Goal: Register for event/course

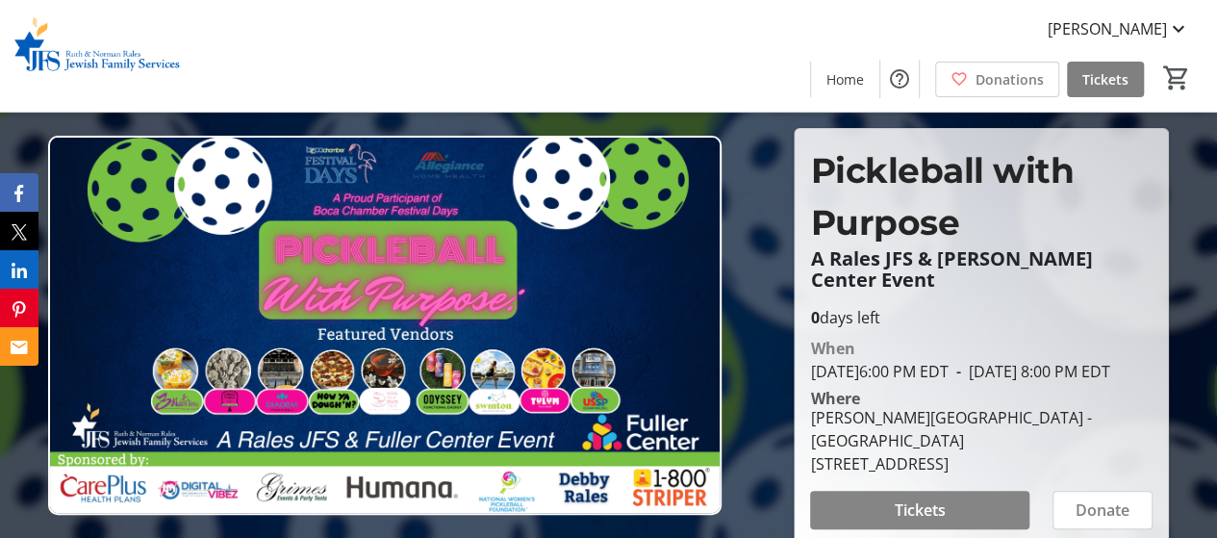
click at [934, 505] on span "Tickets" at bounding box center [920, 509] width 51 height 23
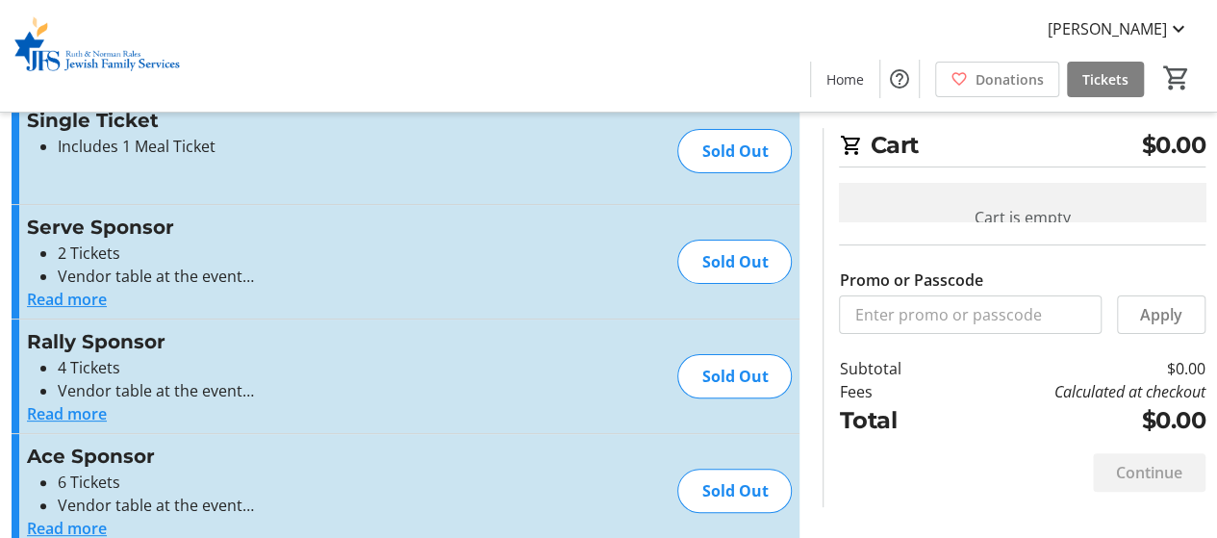
scroll to position [92, 0]
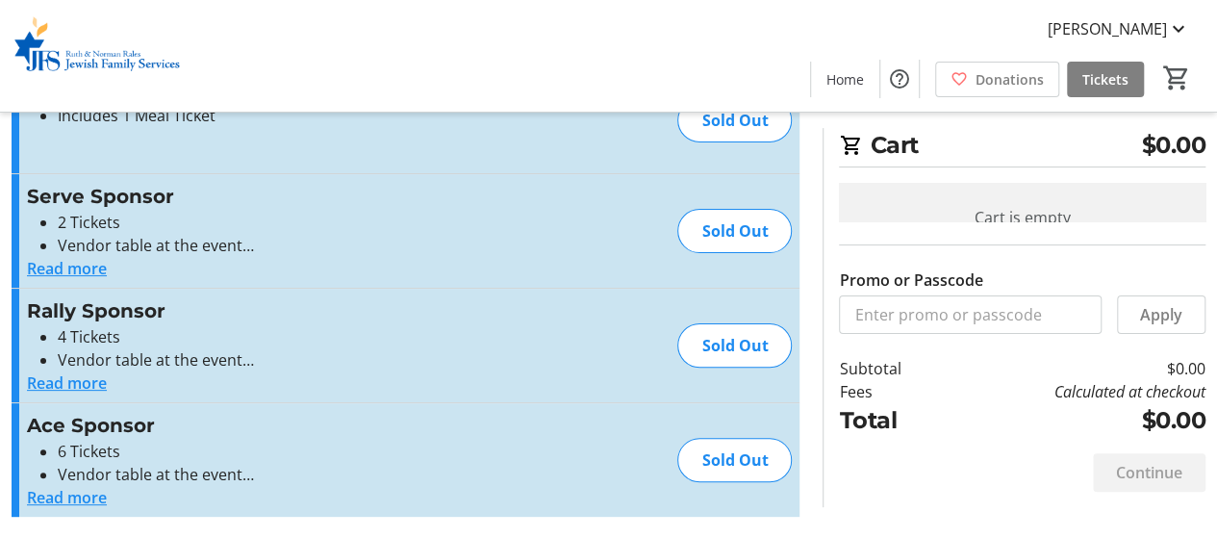
click at [727, 347] on div "Sold Out" at bounding box center [734, 345] width 114 height 44
click at [92, 267] on button "Read more" at bounding box center [67, 268] width 80 height 23
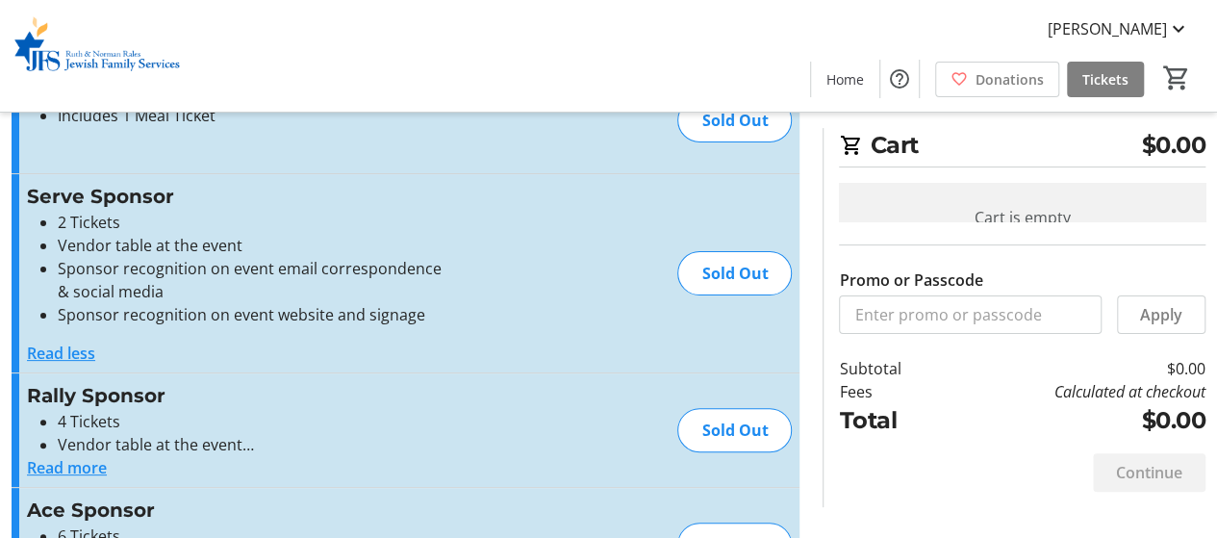
scroll to position [0, 0]
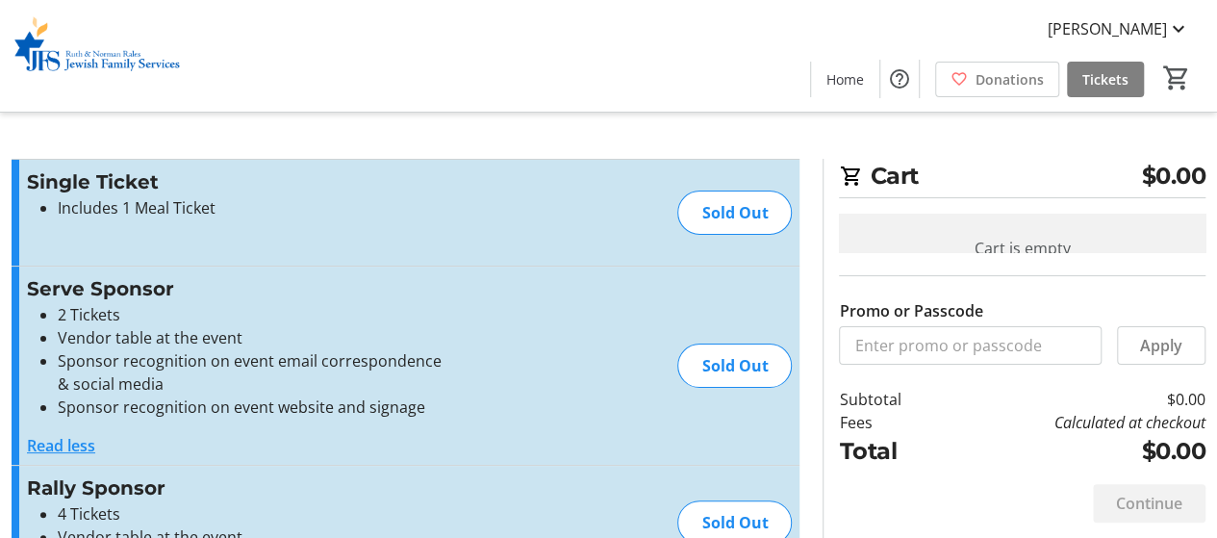
click at [112, 245] on p at bounding box center [237, 246] width 420 height 23
click at [102, 208] on li "Includes 1 Meal Ticket" at bounding box center [253, 207] width 390 height 23
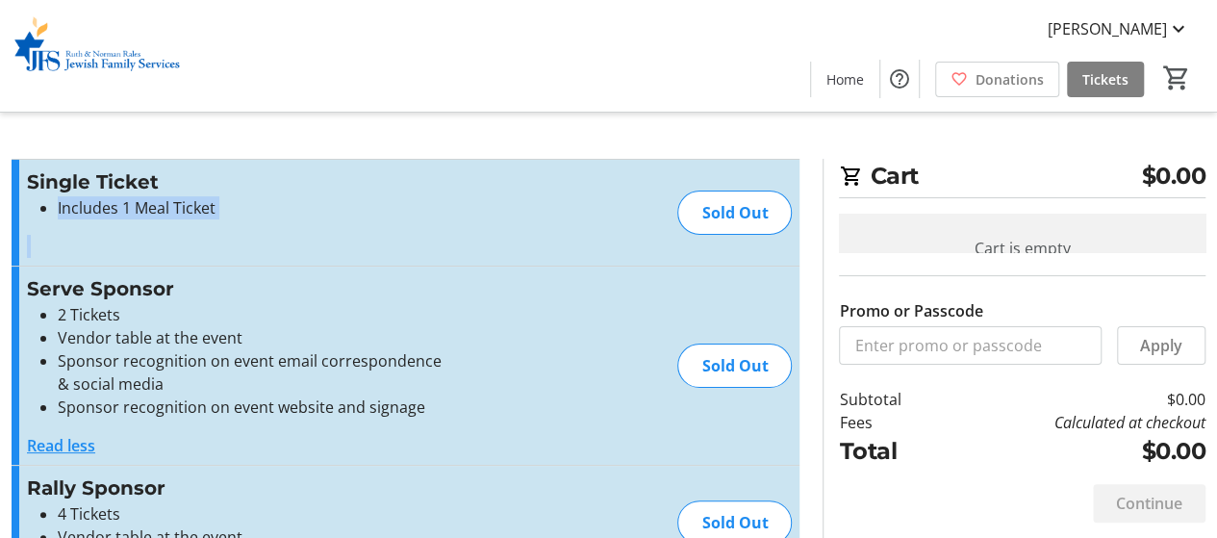
click at [102, 208] on li "Includes 1 Meal Ticket" at bounding box center [253, 207] width 390 height 23
click at [650, 222] on div "Single Ticket Includes 1 Meal Ticket Read more Includes 1 Meal Ticket Sold Out" at bounding box center [406, 213] width 788 height 106
click at [764, 214] on div "Sold Out" at bounding box center [734, 213] width 114 height 44
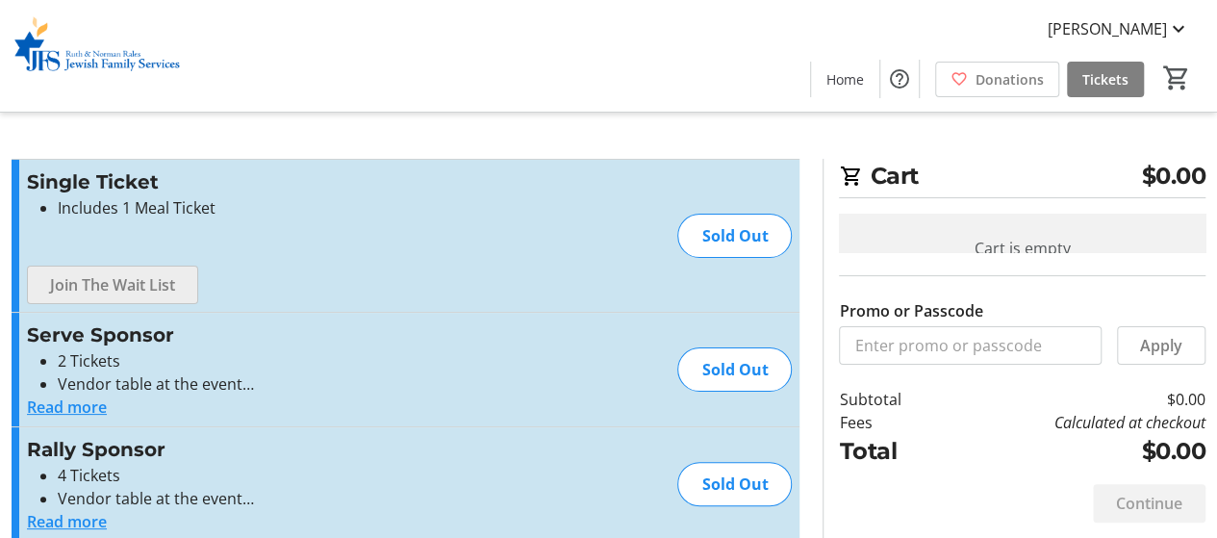
click at [127, 285] on span "Join The Wait List" at bounding box center [112, 284] width 125 height 23
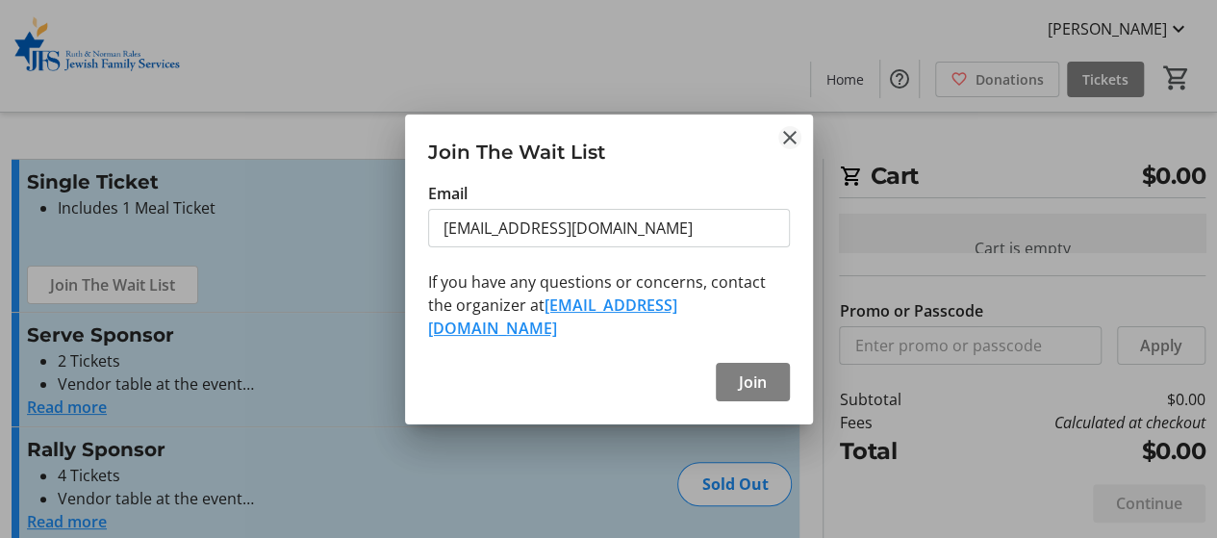
click at [785, 149] on mat-icon "Close" at bounding box center [789, 137] width 23 height 23
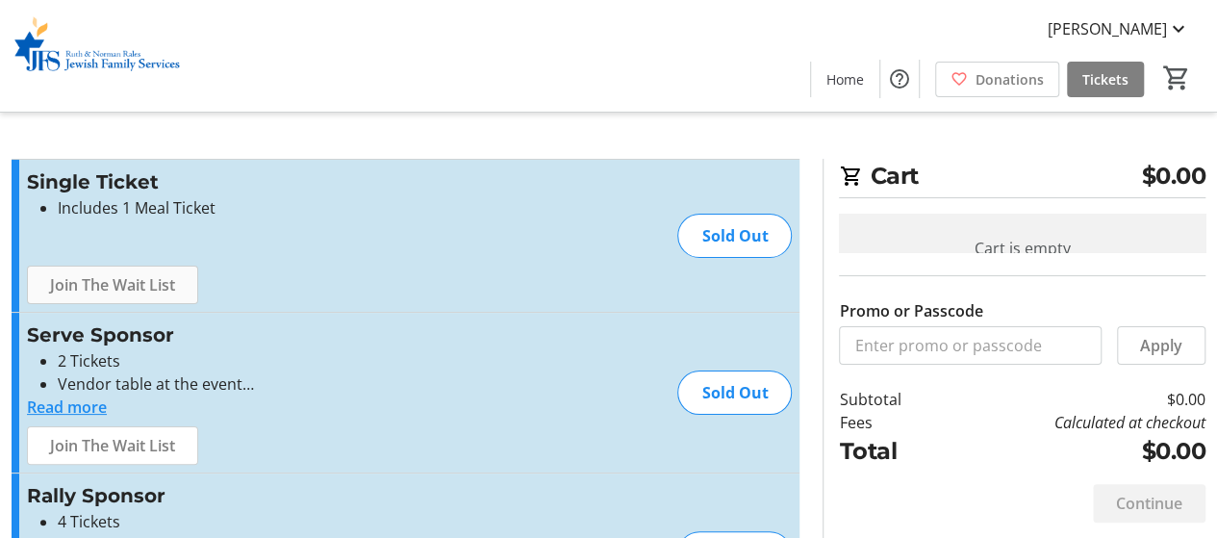
click at [112, 282] on span "Join The Wait List" at bounding box center [112, 284] width 125 height 23
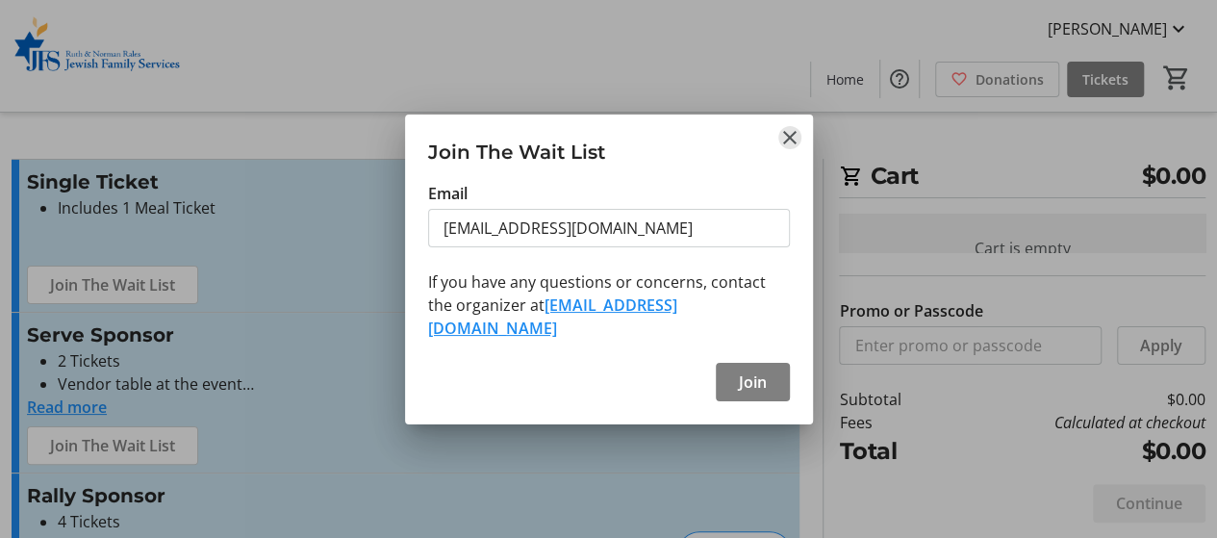
drag, startPoint x: 795, startPoint y: 154, endPoint x: 782, endPoint y: 154, distance: 12.5
click at [794, 149] on mat-icon "Close" at bounding box center [789, 137] width 23 height 23
